Goal: Information Seeking & Learning: Learn about a topic

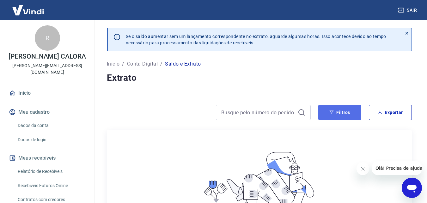
click at [352, 114] on button "Filtros" at bounding box center [339, 112] width 43 height 15
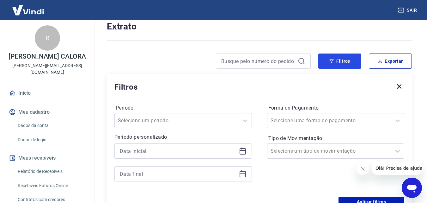
scroll to position [95, 0]
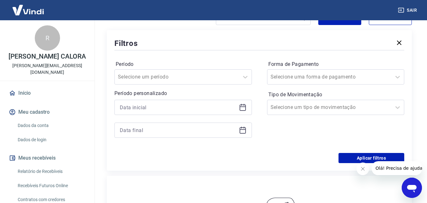
click at [244, 105] on icon at bounding box center [244, 105] width 1 height 2
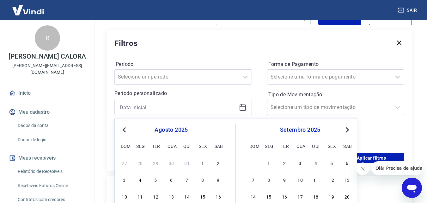
click at [128, 132] on div "agosto 2025" at bounding box center [171, 130] width 103 height 8
click at [125, 133] on button "Previous Month" at bounding box center [124, 130] width 8 height 8
click at [124, 164] on div "1" at bounding box center [125, 163] width 8 height 8
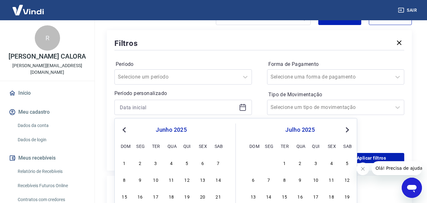
type input "01/06/2025"
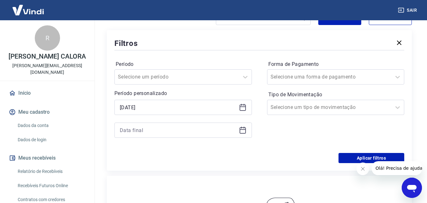
click at [242, 130] on icon at bounding box center [243, 130] width 8 height 8
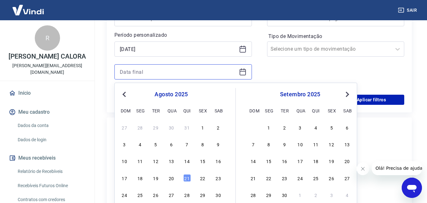
scroll to position [158, 0]
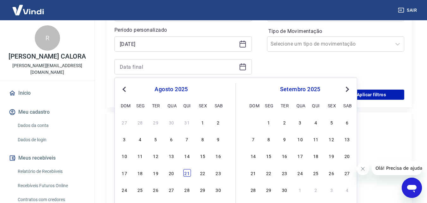
click at [187, 173] on div "21" at bounding box center [187, 173] width 8 height 8
type input "21/08/2025"
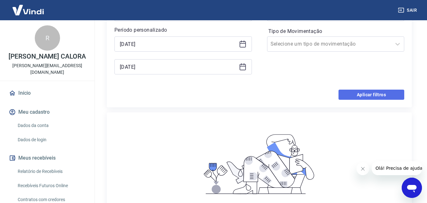
click at [389, 92] on button "Aplicar filtros" at bounding box center [372, 94] width 66 height 10
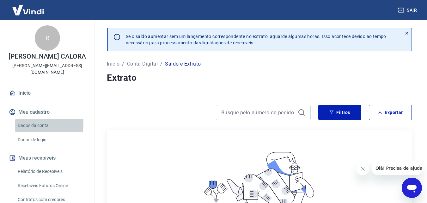
click at [34, 119] on link "Dados da conta" at bounding box center [51, 125] width 72 height 13
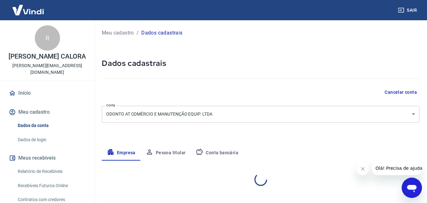
select select "SP"
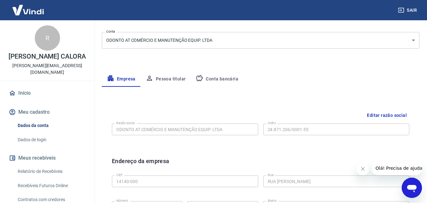
scroll to position [63, 0]
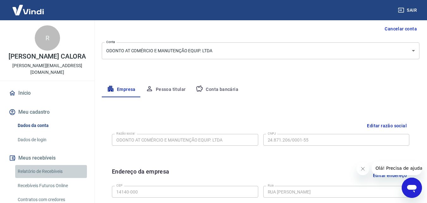
click at [56, 166] on link "Relatório de Recebíveis" at bounding box center [51, 171] width 72 height 13
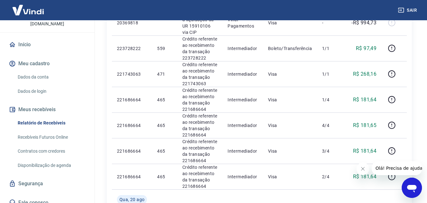
scroll to position [190, 0]
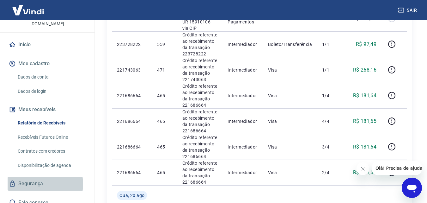
click at [39, 177] on link "Segurança" at bounding box center [47, 183] width 79 height 14
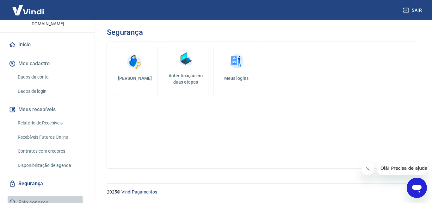
click at [22, 196] on link "Fale conosco" at bounding box center [47, 202] width 79 height 14
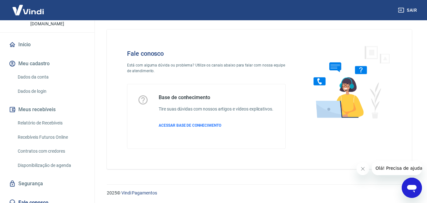
scroll to position [4, 0]
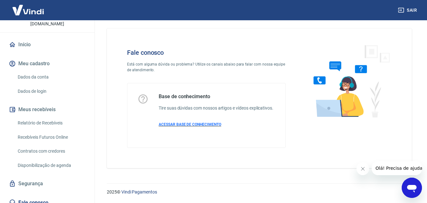
click at [200, 124] on span "ACESSAR BASE DE CONHECIMENTO" at bounding box center [190, 124] width 63 height 4
click at [47, 132] on link "Recebíveis Futuros Online" at bounding box center [51, 137] width 72 height 13
